Goal: Find specific page/section: Find specific page/section

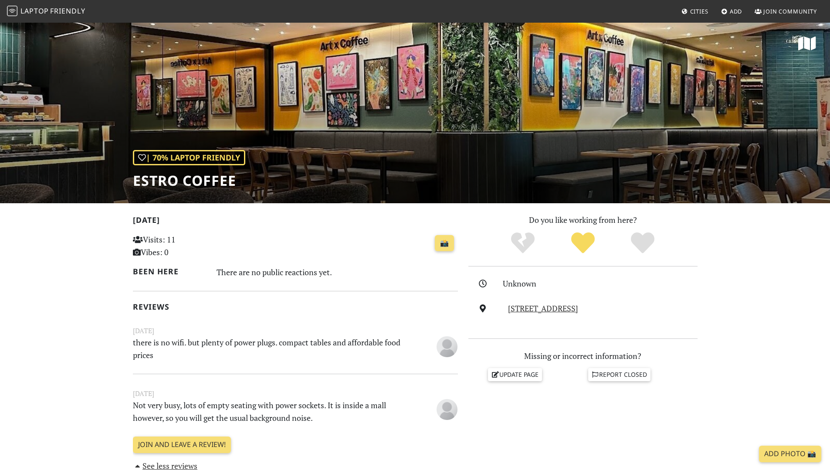
click at [700, 10] on span "Cities" at bounding box center [699, 11] width 18 height 8
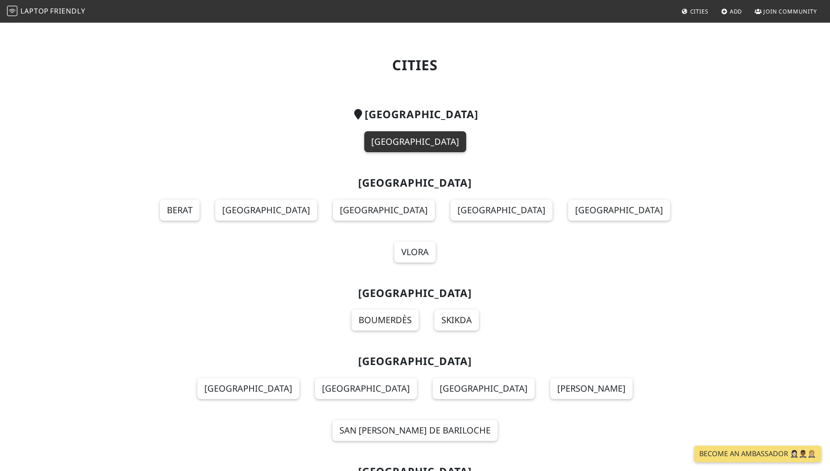
click at [425, 139] on link "[GEOGRAPHIC_DATA]" at bounding box center [415, 141] width 102 height 21
click at [417, 139] on link "[GEOGRAPHIC_DATA]" at bounding box center [415, 141] width 102 height 21
click at [413, 116] on h2 "[GEOGRAPHIC_DATA]" at bounding box center [415, 114] width 565 height 13
click at [424, 146] on link "[GEOGRAPHIC_DATA]" at bounding box center [415, 141] width 102 height 21
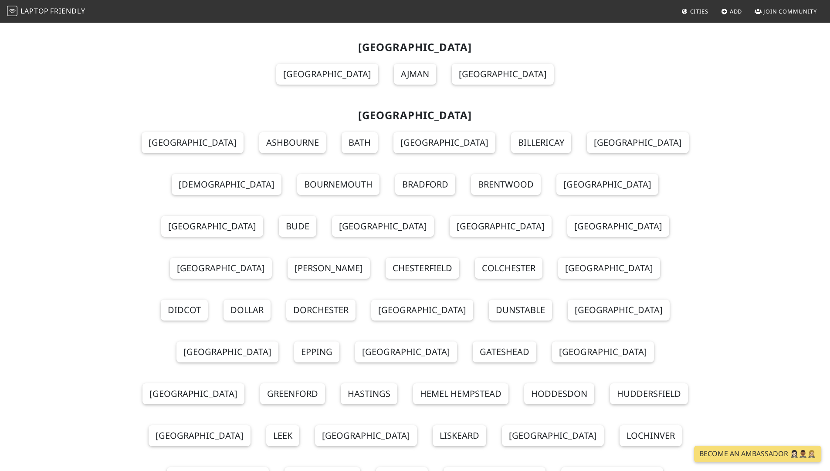
scroll to position [10786, 0]
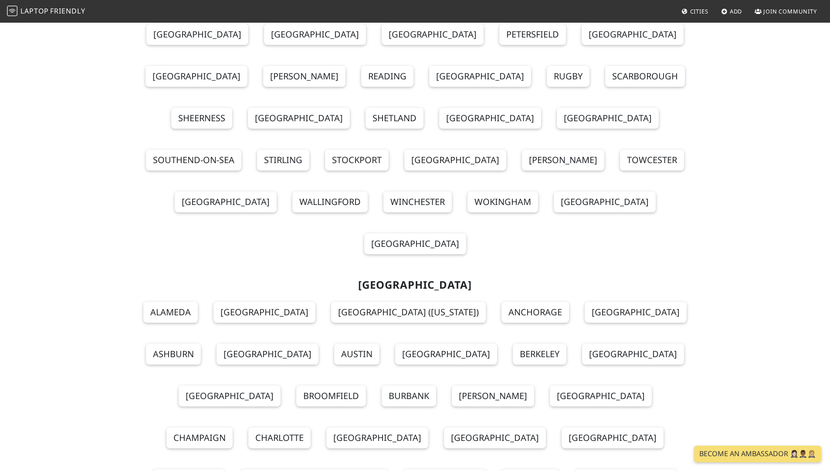
click at [695, 10] on span "Cities" at bounding box center [699, 11] width 18 height 8
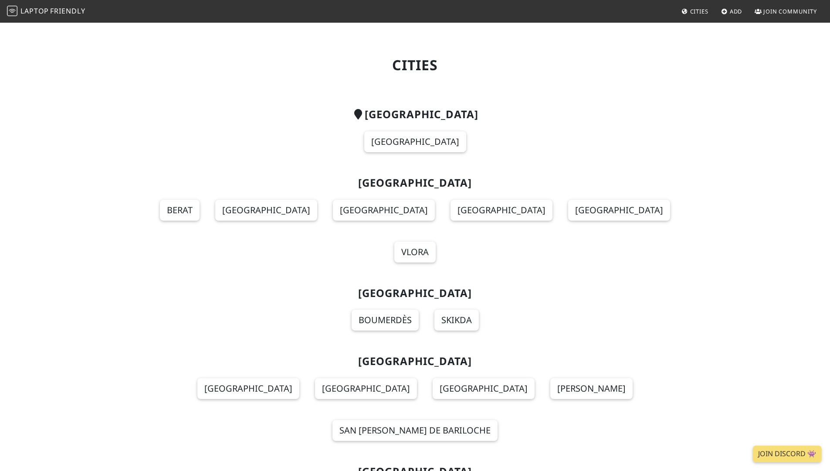
click at [35, 7] on span "Laptop" at bounding box center [34, 11] width 28 height 10
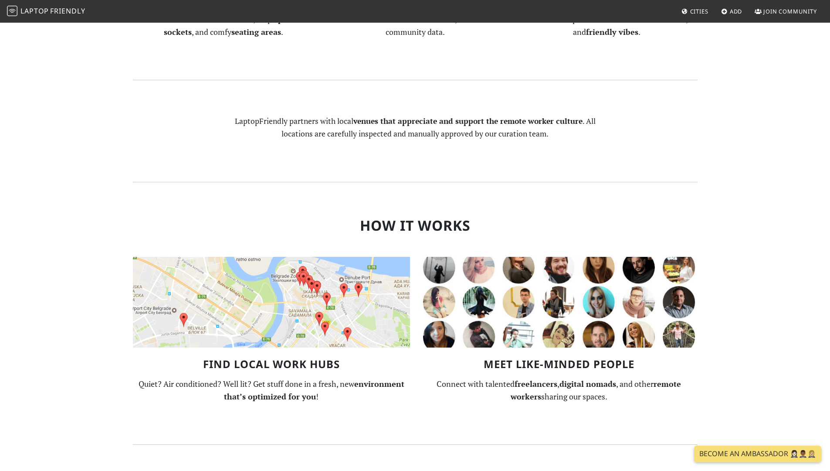
scroll to position [380, 0]
